Goal: Task Accomplishment & Management: Use online tool/utility

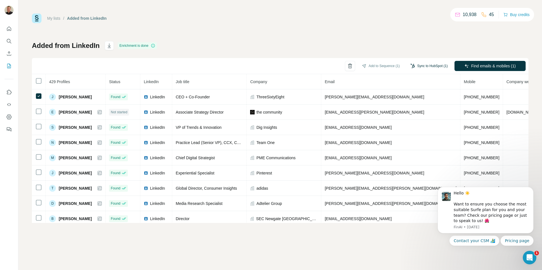
click at [419, 66] on button "Sync to HubSpot (1)" at bounding box center [428, 66] width 45 height 8
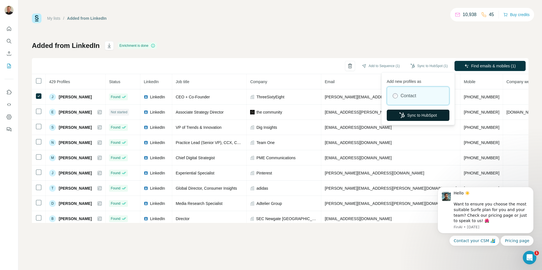
click at [411, 115] on button "Sync to HubSpot" at bounding box center [417, 115] width 63 height 11
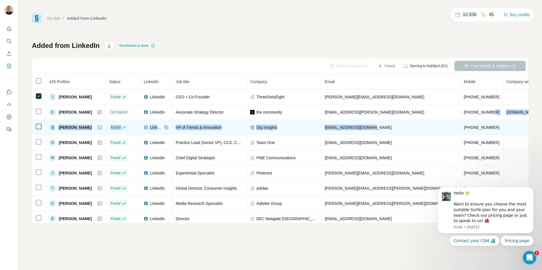
drag, startPoint x: 411, startPoint y: 115, endPoint x: 377, endPoint y: 135, distance: 39.2
click at [377, 135] on tbody "J Jeremy Beyt Found LinkedIn CEO + Co-Founder ThreeSixtyEight jeremy.b@threesix…" at bounding box center [321, 165] width 579 height 152
